Goal: Transaction & Acquisition: Purchase product/service

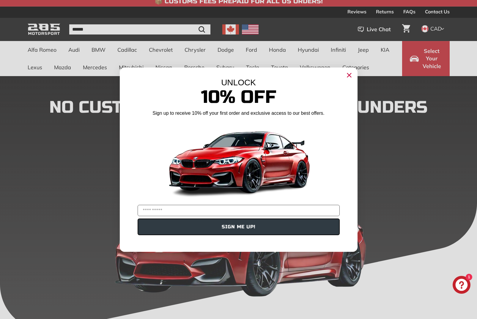
scroll to position [57, 0]
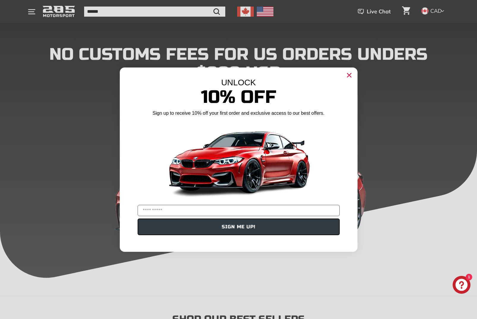
click at [348, 73] on icon "Close dialog" at bounding box center [349, 75] width 4 height 4
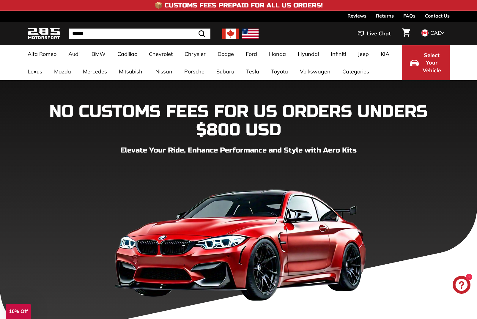
scroll to position [0, 0]
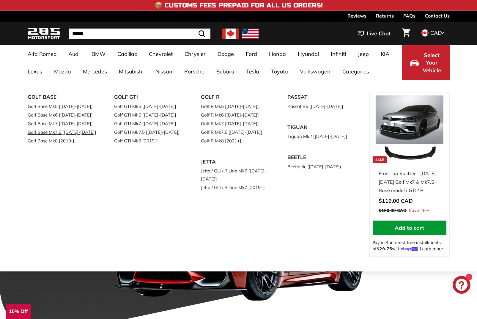
click at [62, 132] on link "Golf Base Mk7.5 [[DATE]-[DATE]]" at bounding box center [63, 132] width 70 height 9
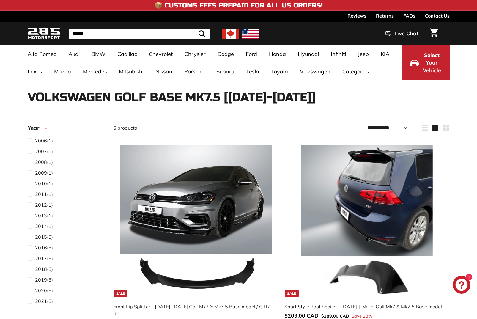
select select "**********"
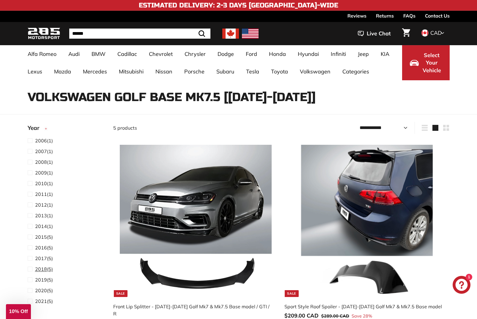
click at [29, 269] on span at bounding box center [31, 268] width 7 height 7
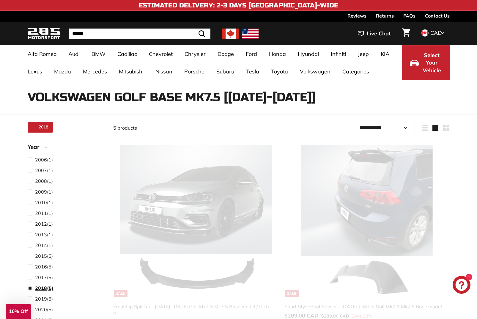
scroll to position [15, 0]
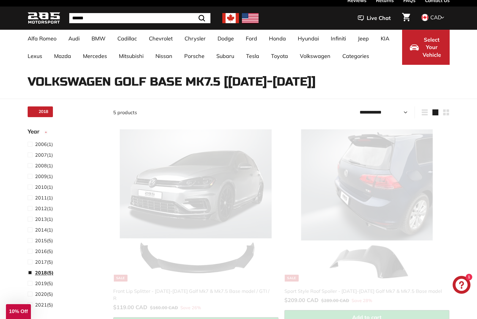
select select "**********"
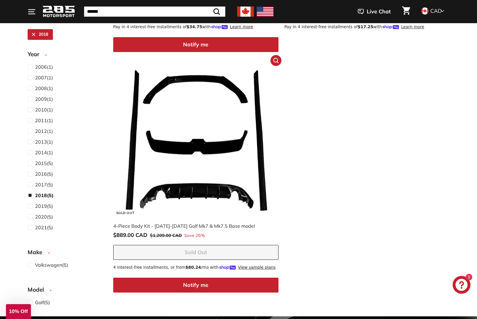
scroll to position [556, 0]
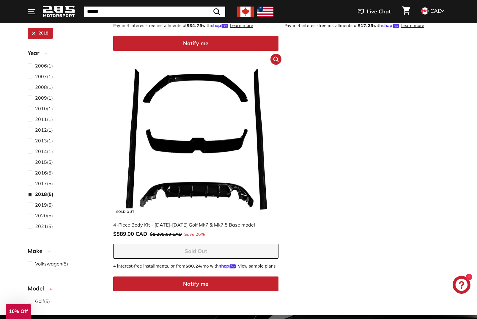
click at [197, 180] on img at bounding box center [196, 139] width 152 height 152
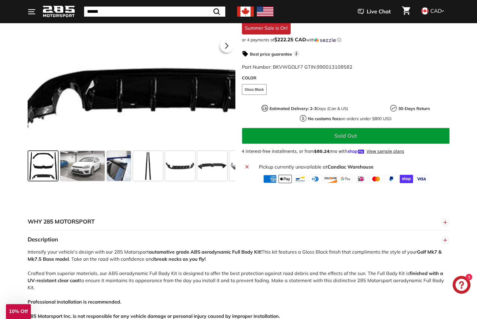
scroll to position [168, 0]
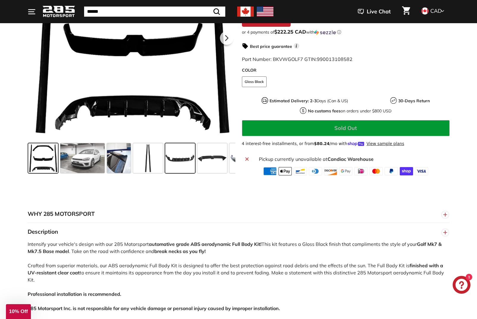
click at [179, 160] on span at bounding box center [180, 158] width 30 height 30
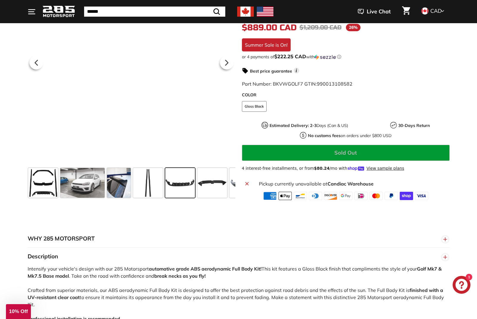
scroll to position [139, 0]
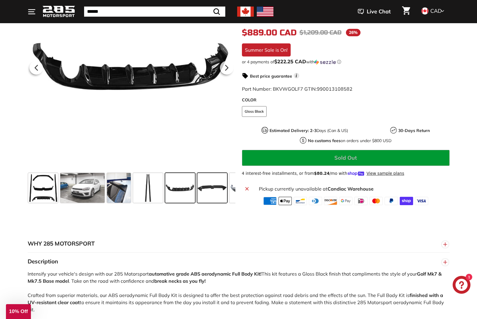
click at [214, 184] on span at bounding box center [212, 188] width 30 height 30
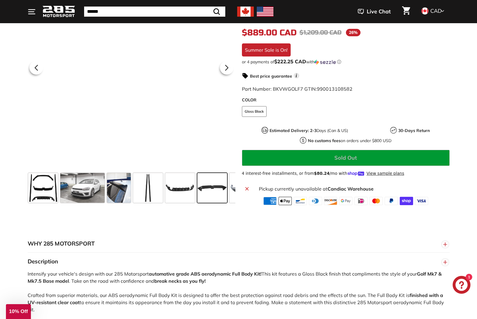
scroll to position [0, 81]
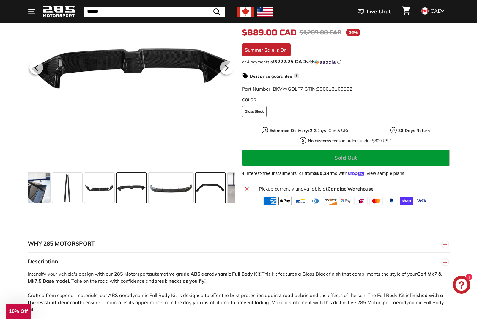
click at [214, 184] on span at bounding box center [211, 188] width 30 height 30
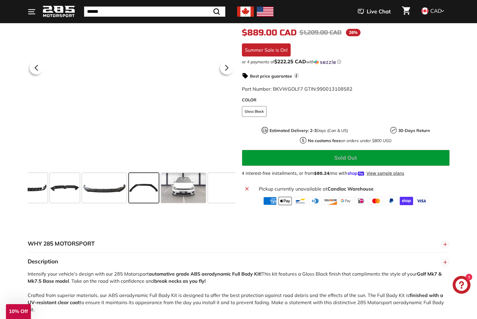
scroll to position [0, 160]
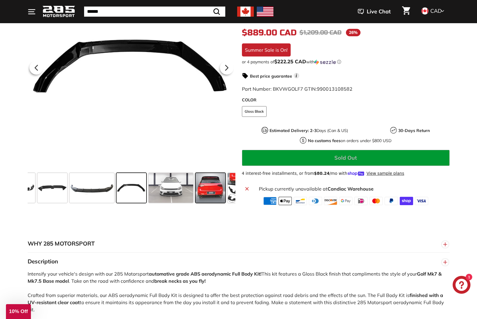
click at [210, 186] on span at bounding box center [211, 188] width 30 height 30
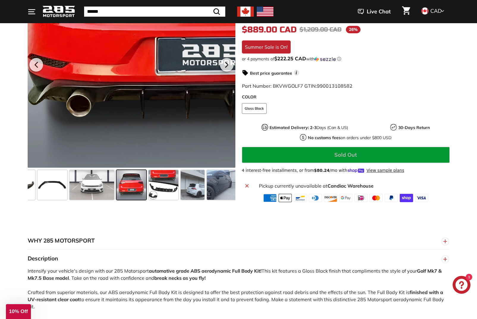
scroll to position [144, 0]
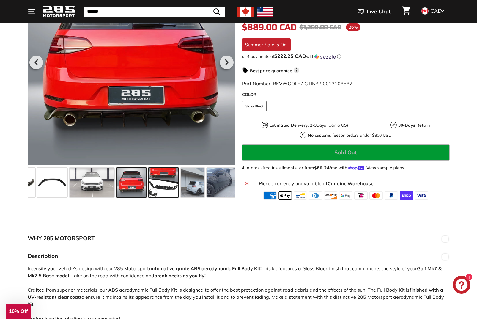
click at [168, 185] on span at bounding box center [164, 183] width 30 height 30
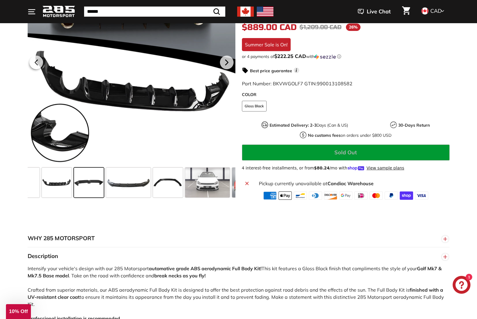
scroll to position [0, 122]
click at [130, 184] on span at bounding box center [129, 183] width 45 height 30
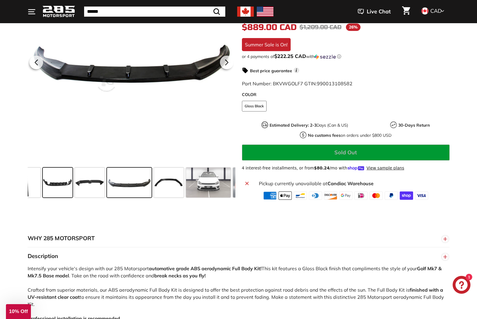
click at [64, 183] on span at bounding box center [58, 183] width 30 height 30
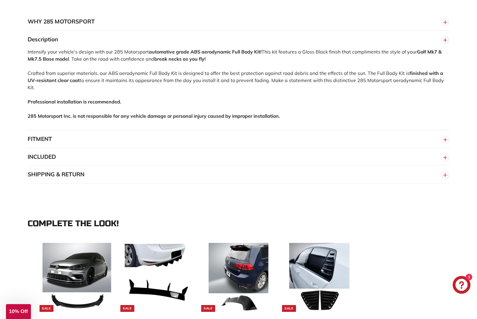
scroll to position [361, 0]
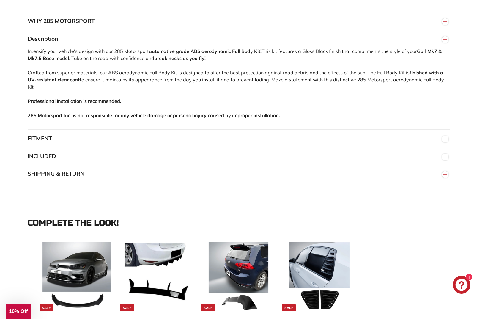
click at [447, 136] on circle "button" at bounding box center [445, 139] width 7 height 7
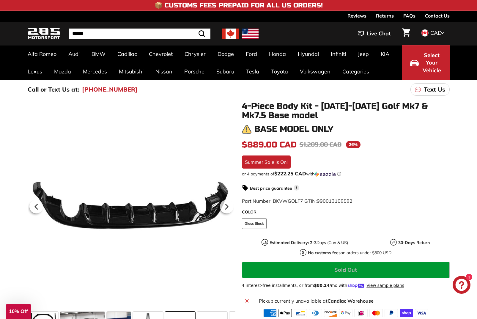
scroll to position [0, 0]
click at [439, 32] on span "CAD" at bounding box center [435, 32] width 11 height 7
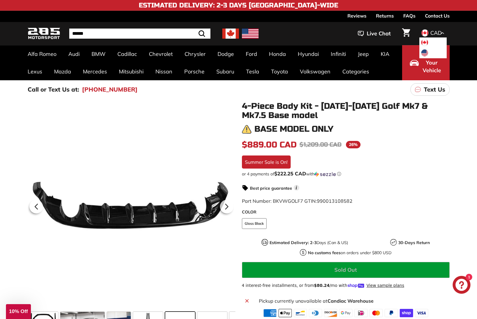
click at [439, 32] on span "CAD" at bounding box center [435, 32] width 11 height 7
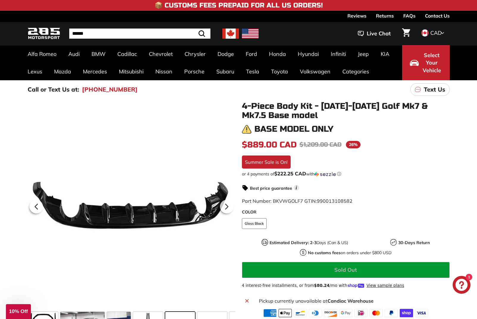
click at [429, 68] on span "Select Your Vehicle" at bounding box center [432, 62] width 20 height 23
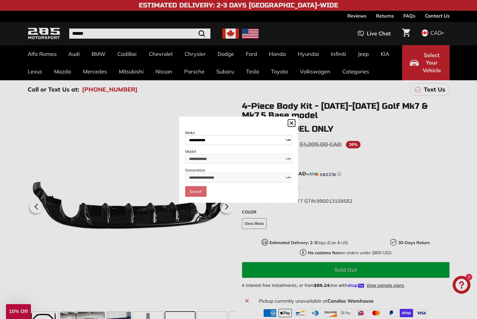
select select "**********"
select select "****"
select select "**********"
